Goal: Information Seeking & Learning: Learn about a topic

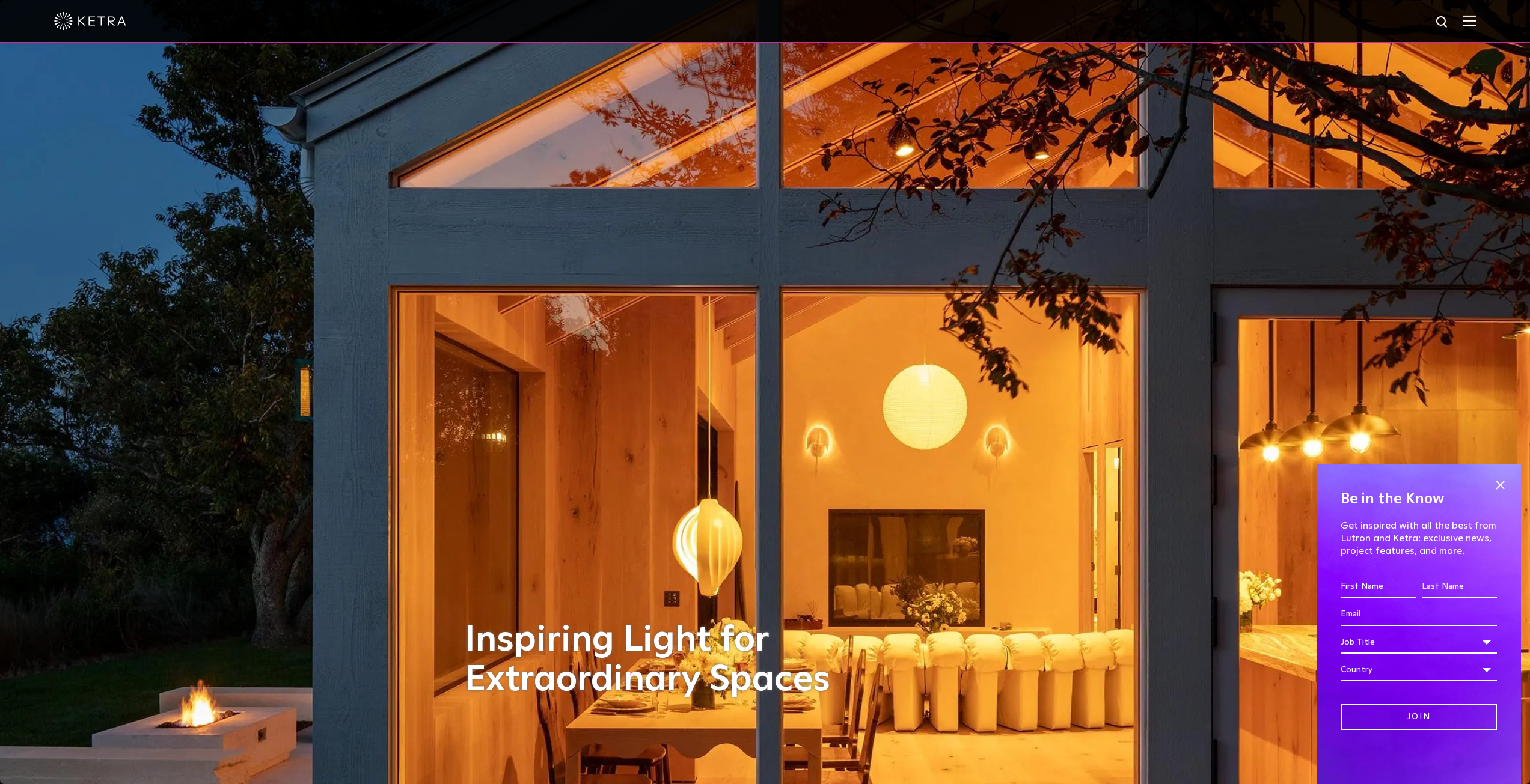
click at [1475, 20] on img at bounding box center [1469, 20] width 14 height 11
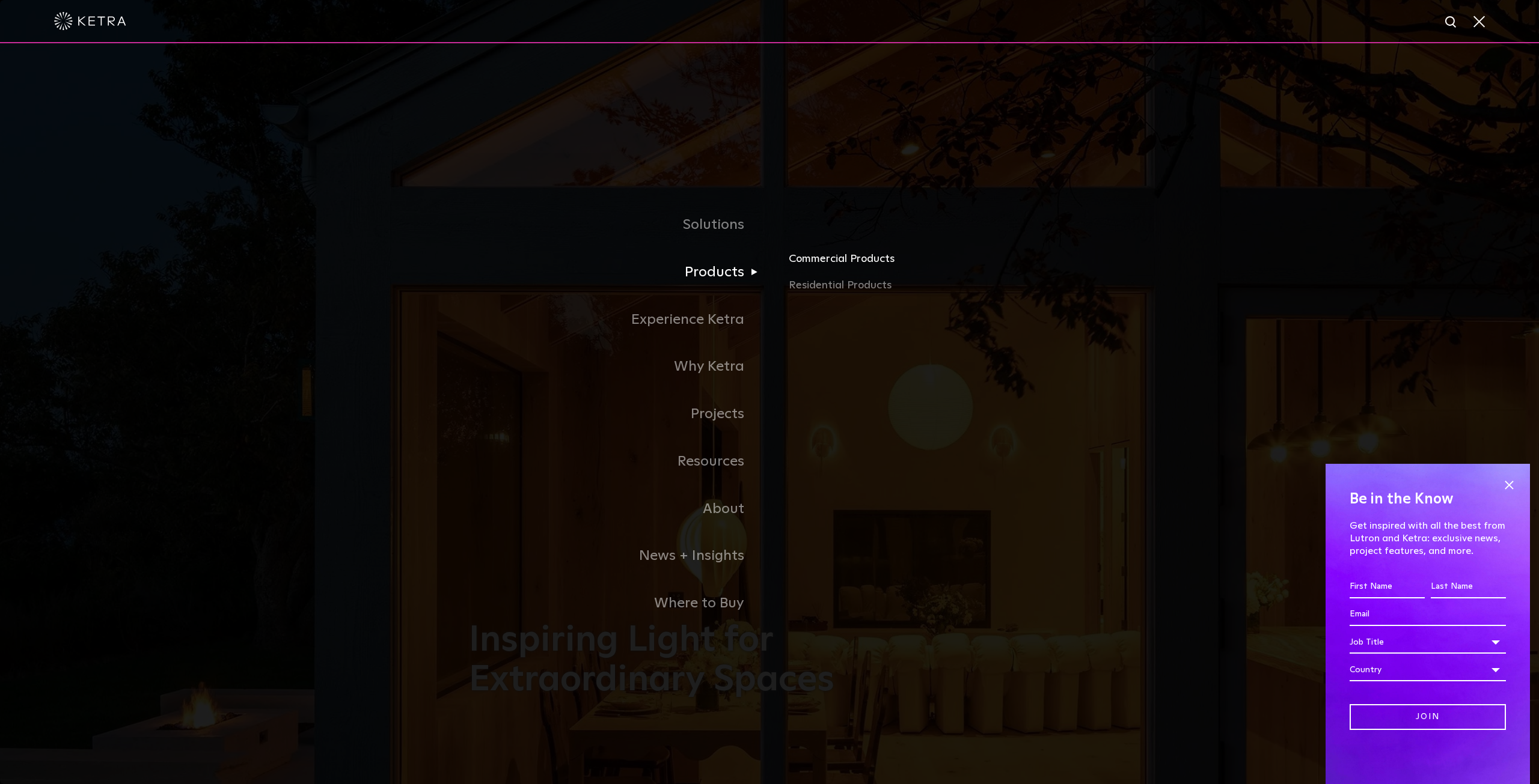
click at [841, 265] on link "Commercial Products" at bounding box center [928, 263] width 281 height 26
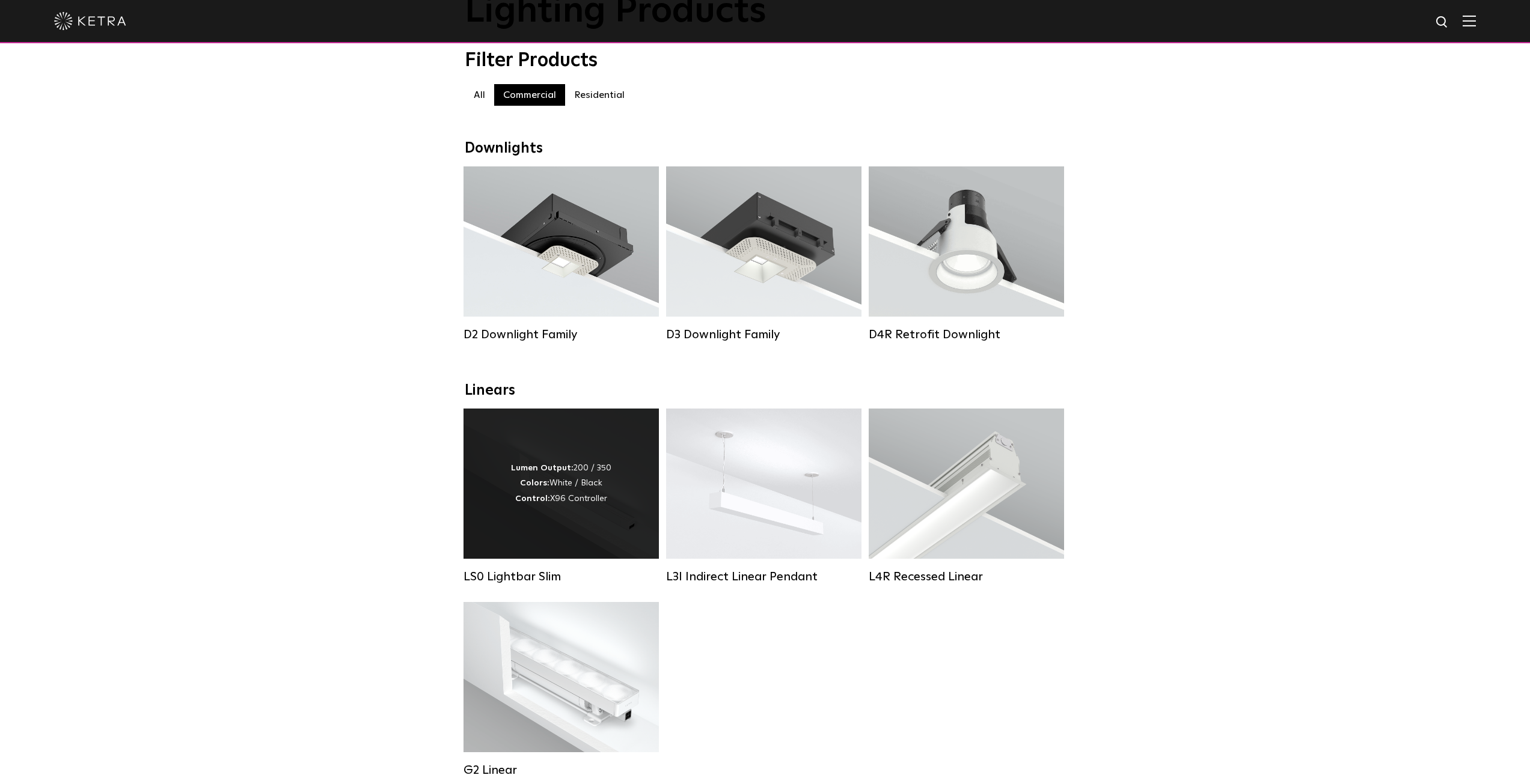
scroll to position [120, 0]
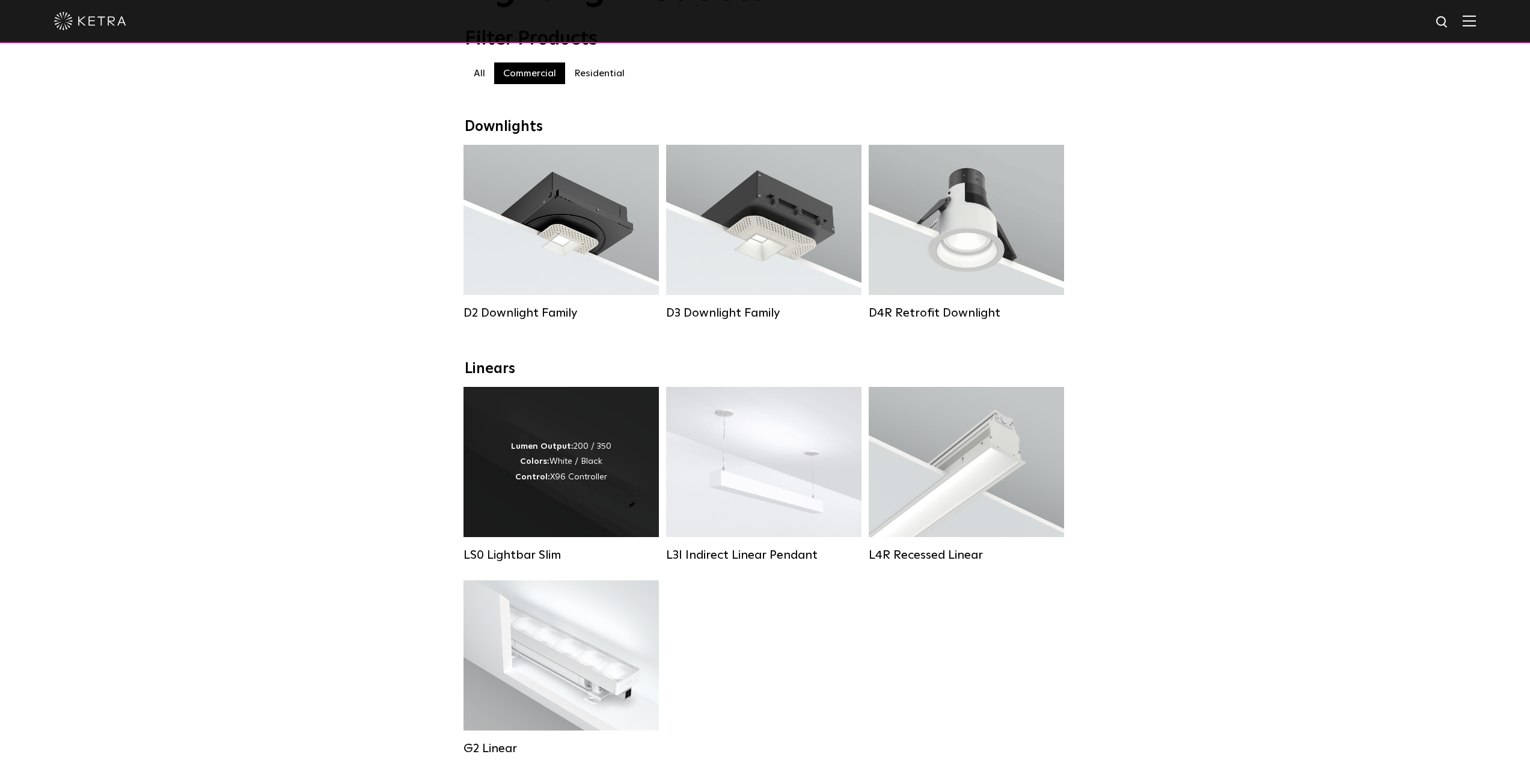
click at [562, 464] on div "Lumen Output: 200 / 350 Colors: White / Black Control: X96 Controller" at bounding box center [561, 462] width 100 height 46
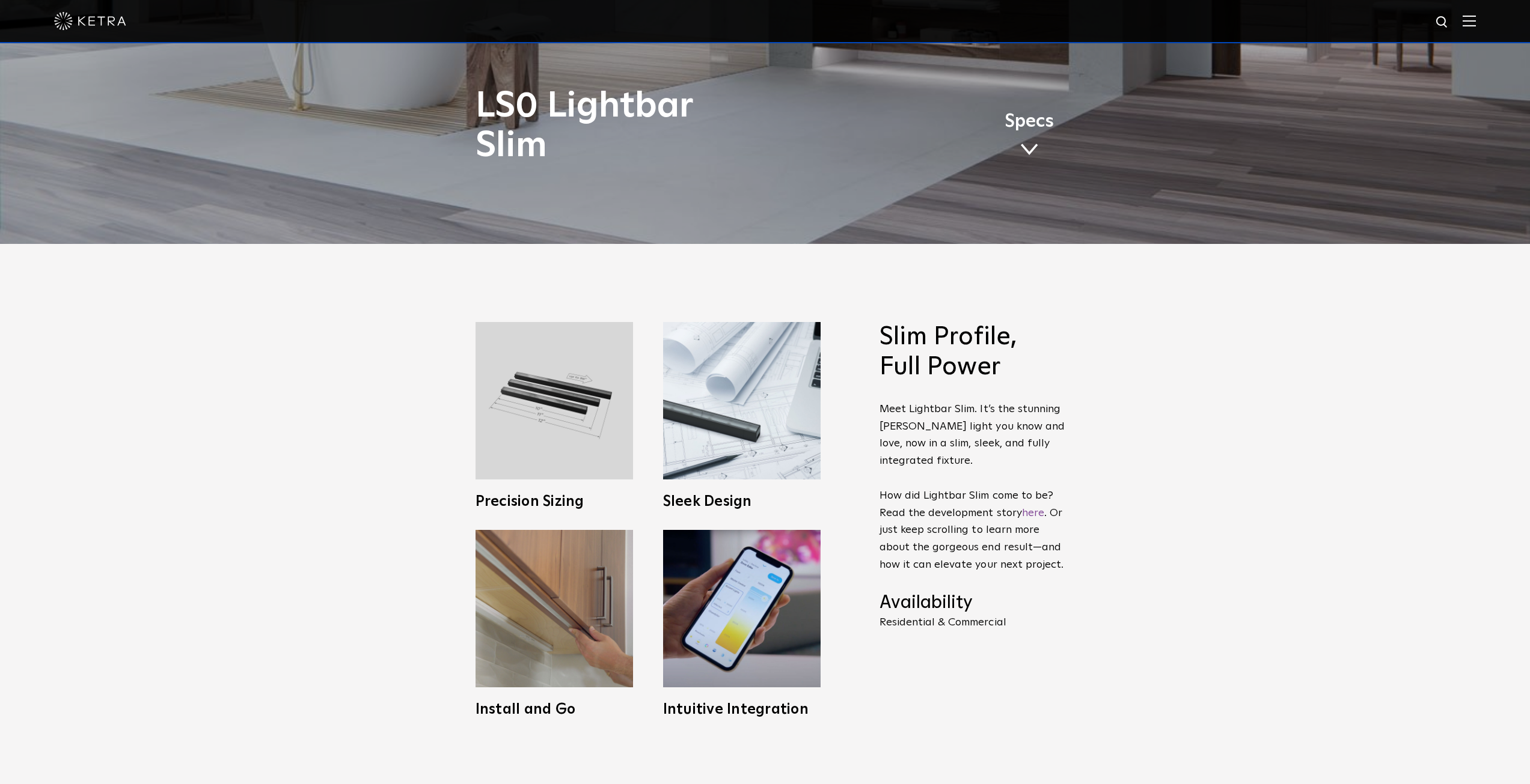
scroll to position [540, 0]
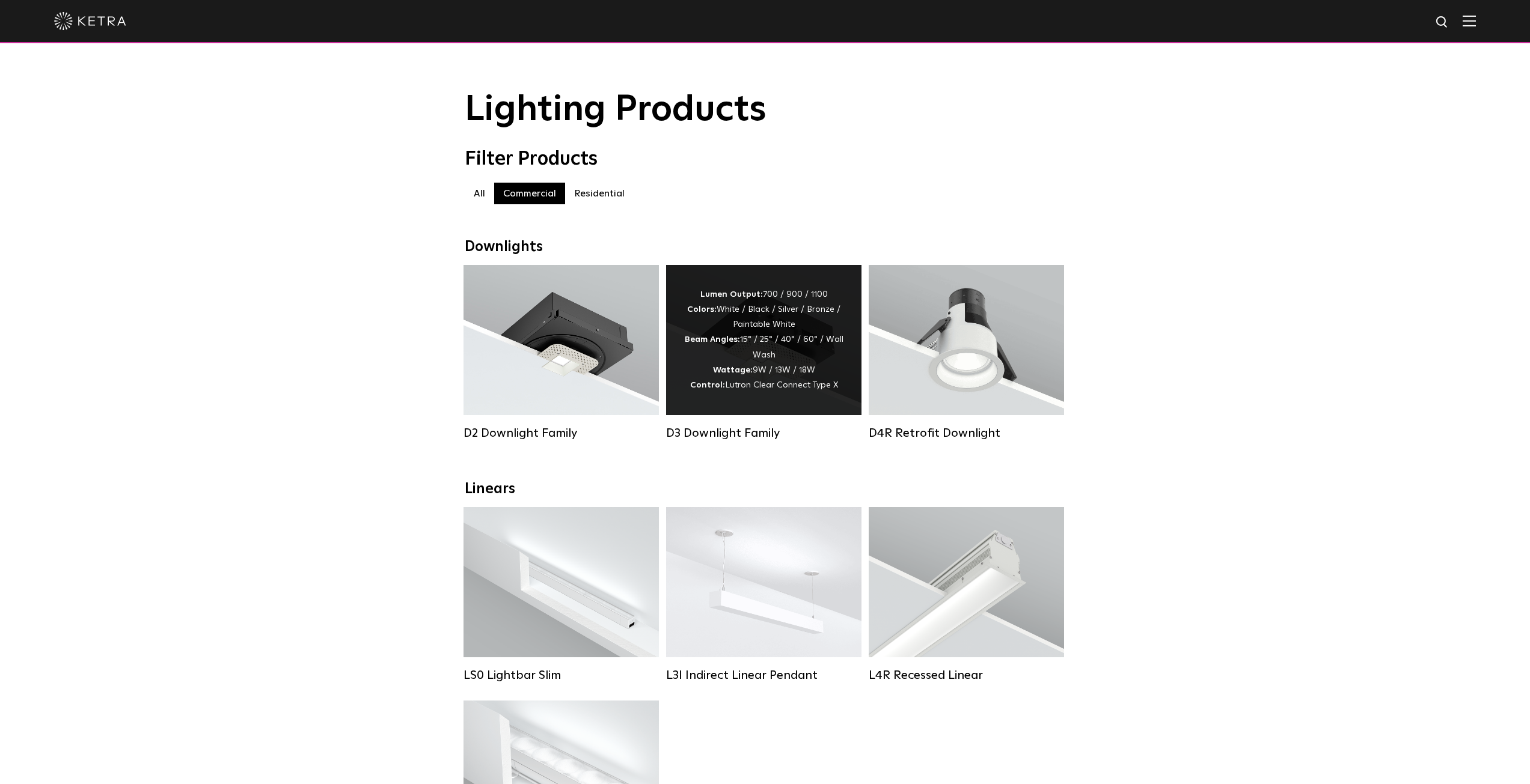
drag, startPoint x: 779, startPoint y: 588, endPoint x: 669, endPoint y: 334, distance: 276.8
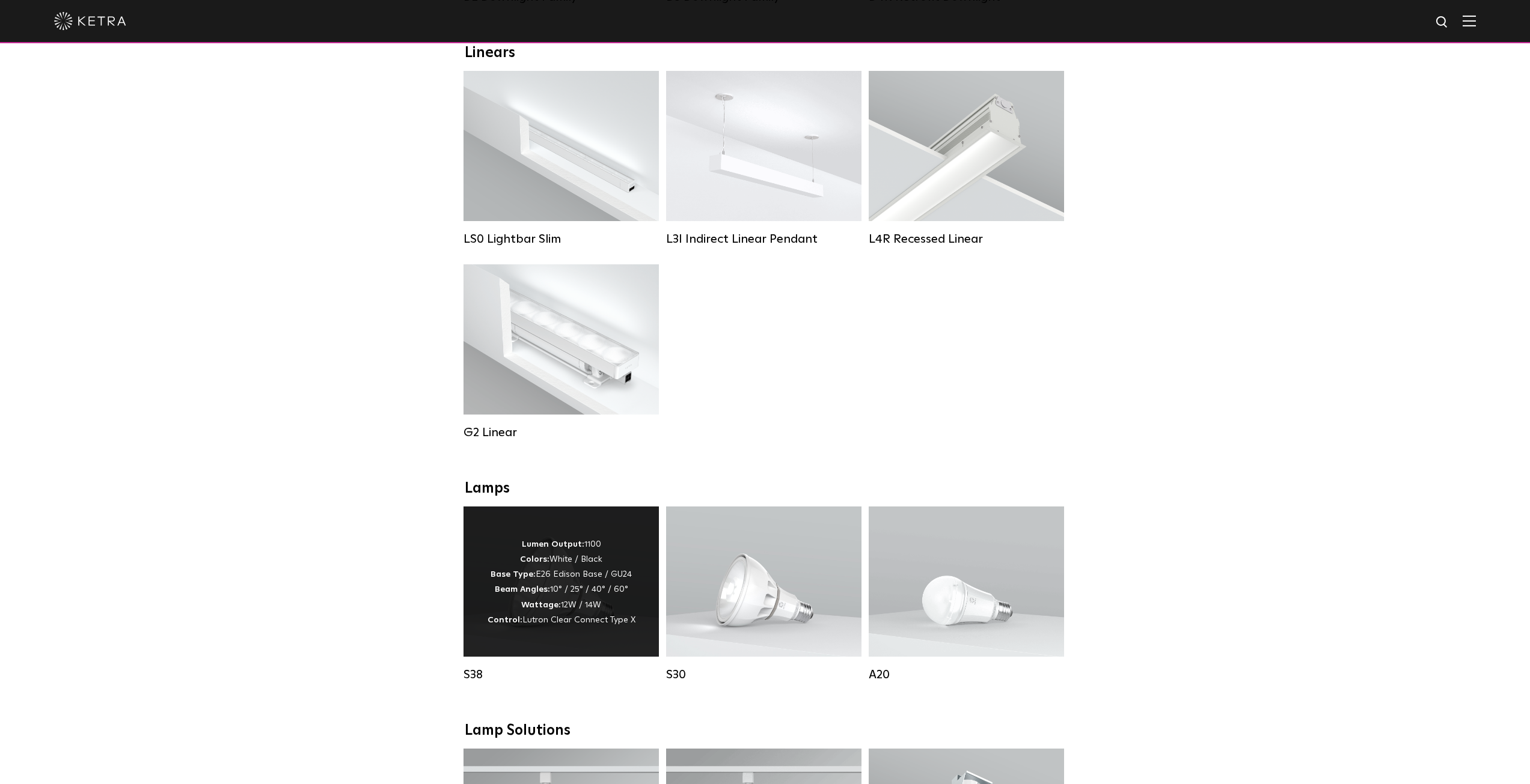
scroll to position [600, 0]
